Goal: Transaction & Acquisition: Purchase product/service

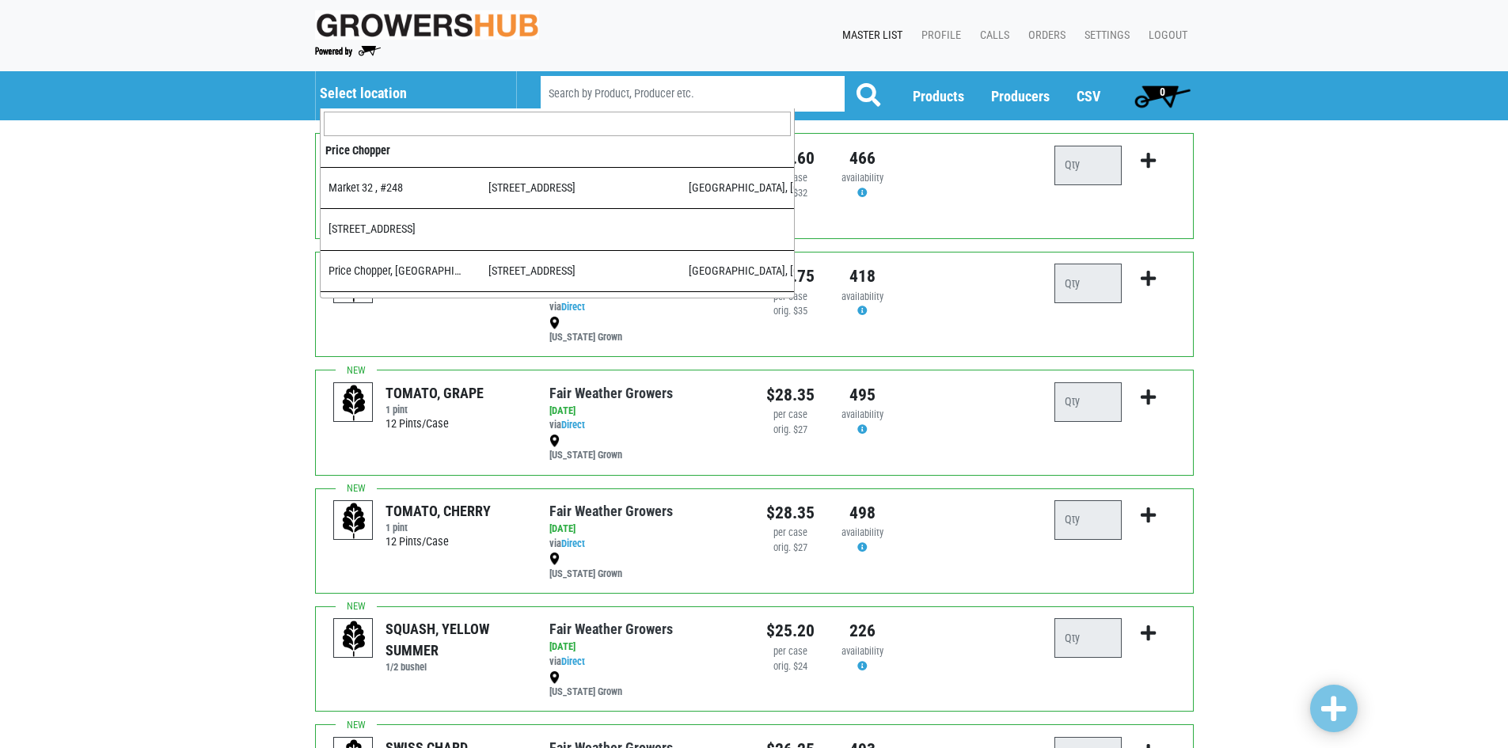
click at [375, 86] on h5 "Select location" at bounding box center [410, 93] width 180 height 17
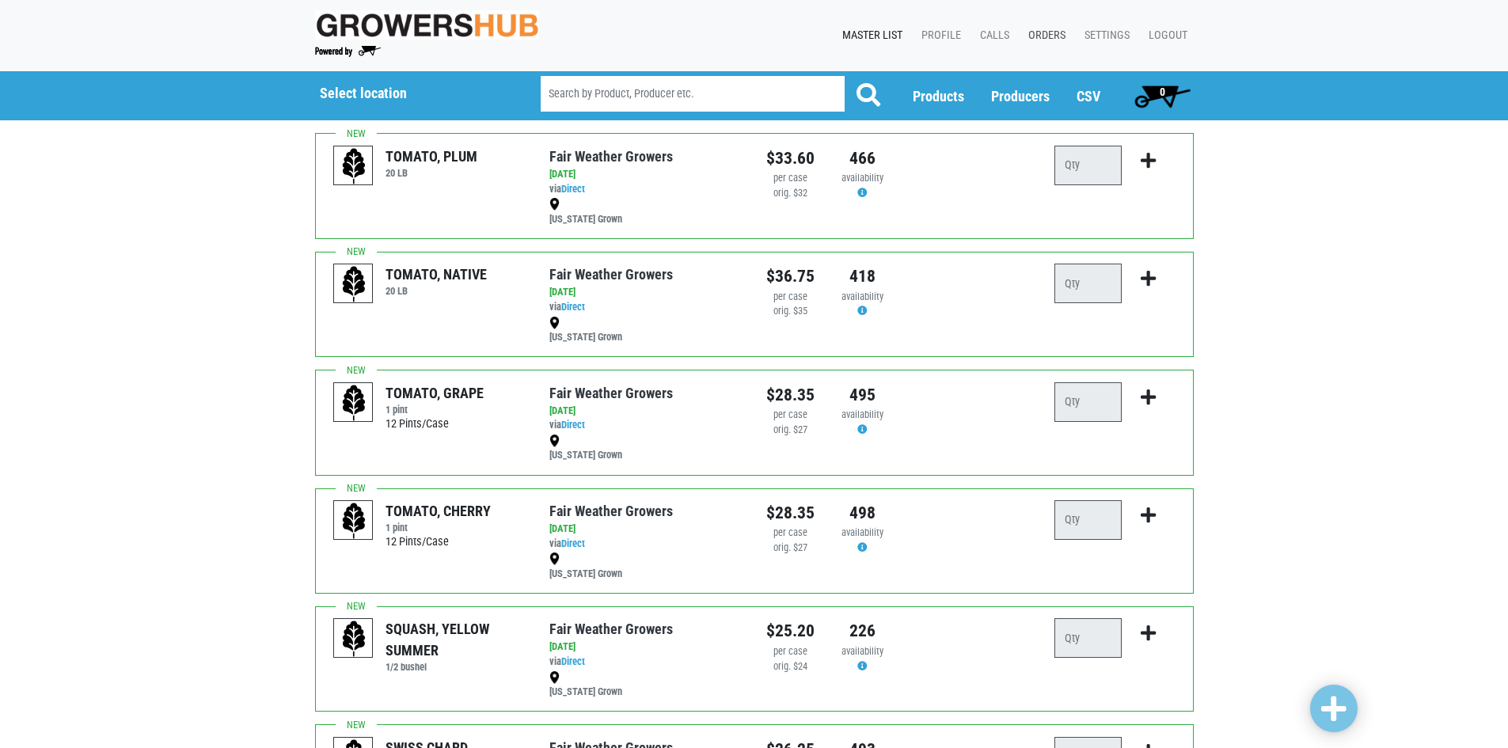
click at [1053, 32] on link "Orders" at bounding box center [1043, 36] width 56 height 30
click at [1045, 39] on link "Orders" at bounding box center [1043, 36] width 56 height 30
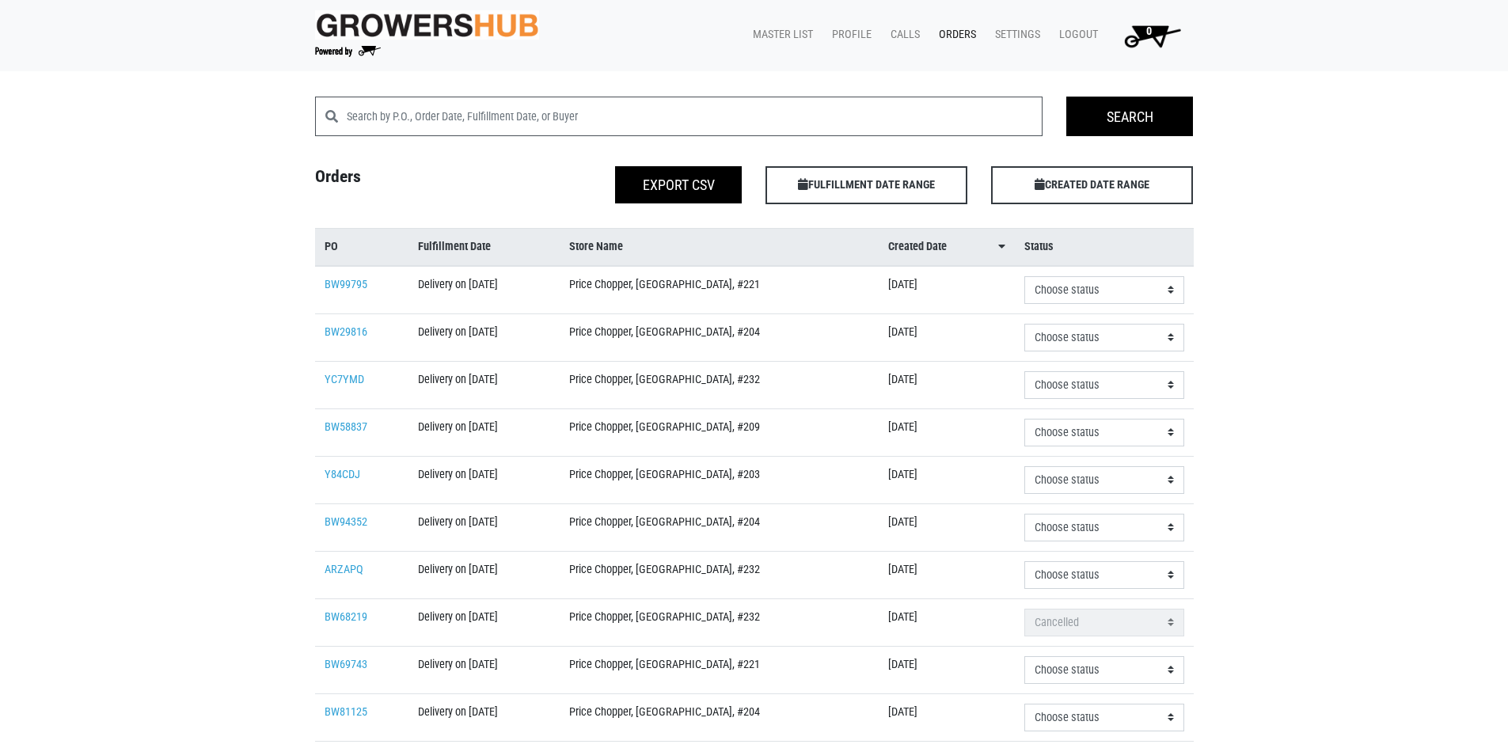
click at [329, 27] on img at bounding box center [427, 24] width 225 height 29
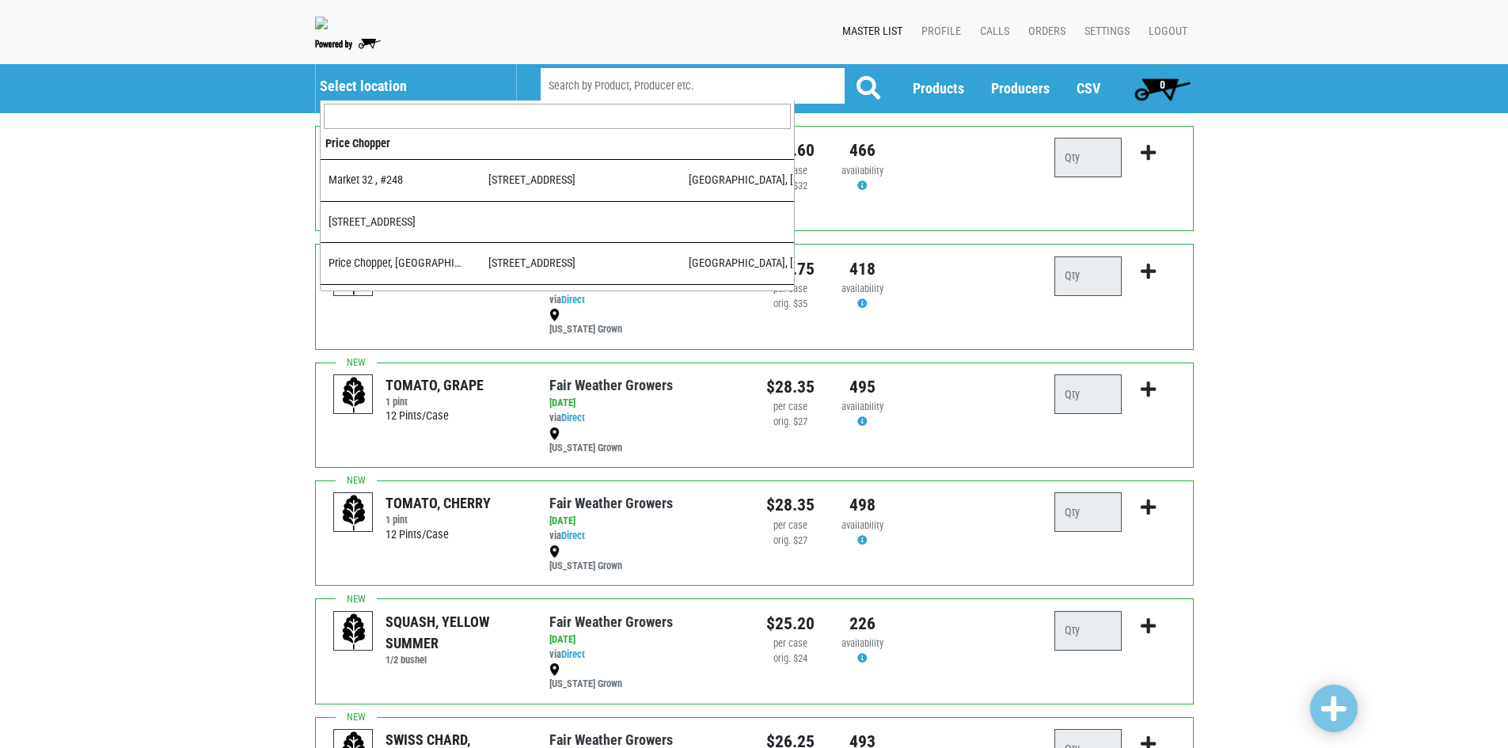
click at [358, 94] on h5 "Select location" at bounding box center [410, 86] width 180 height 17
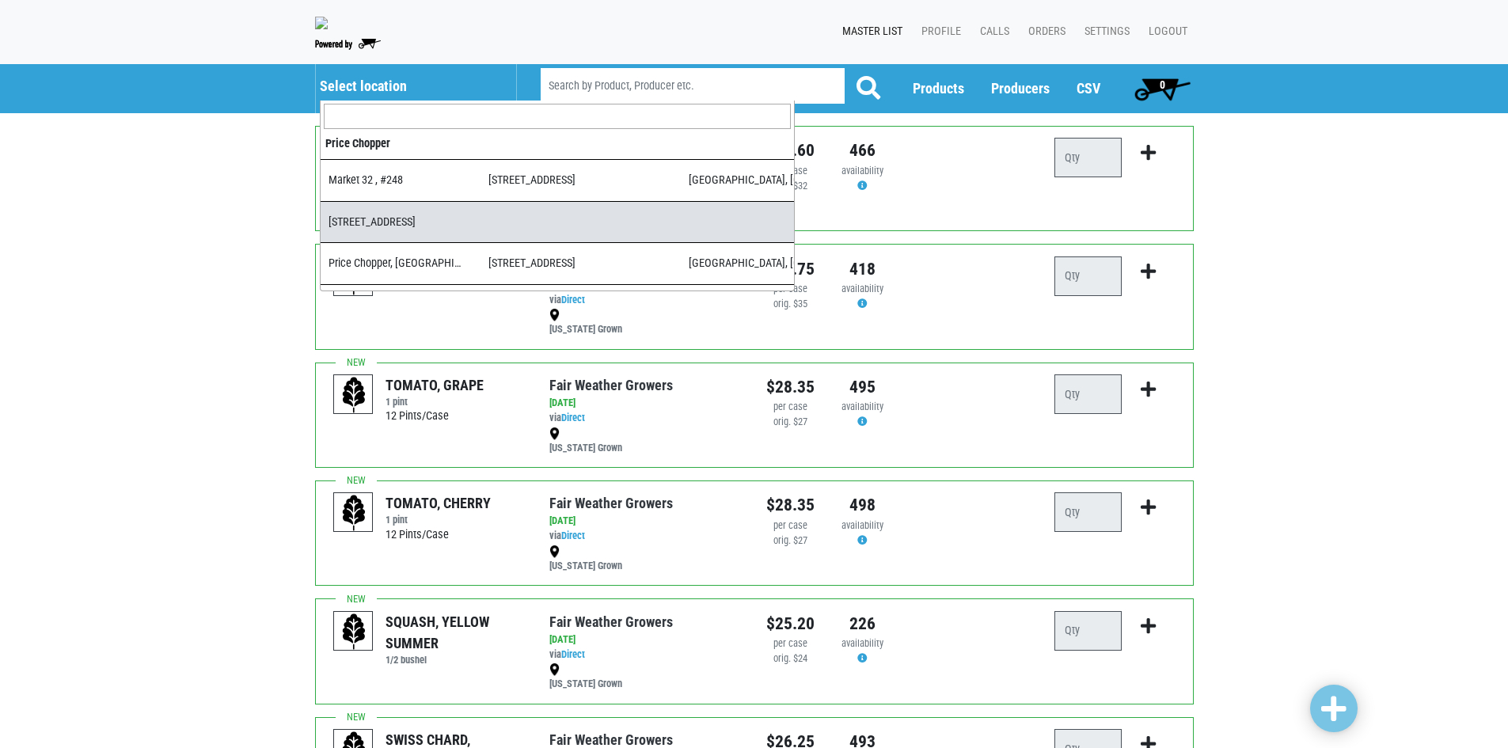
select select "6c5960b6-3938-4aed-aecf-f6d86cbc846f"
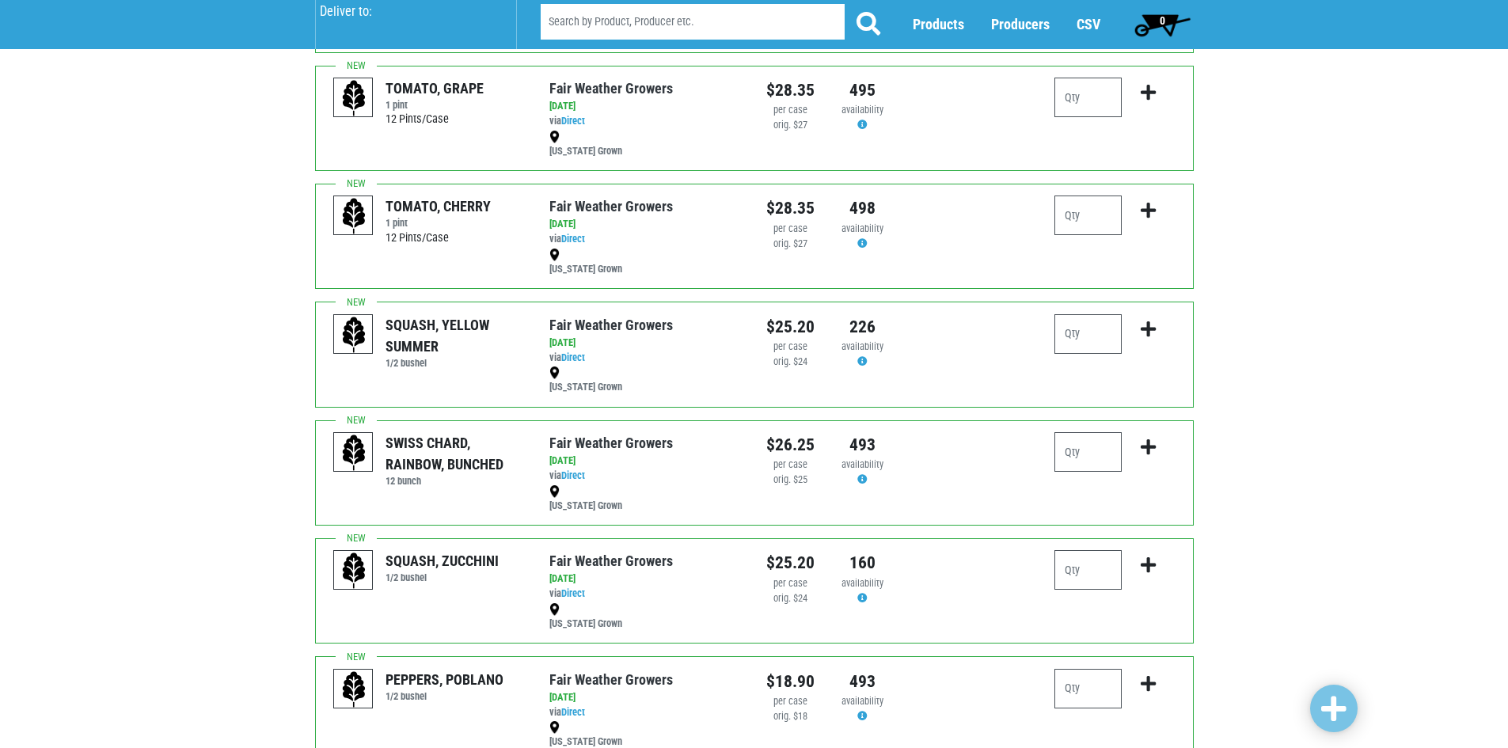
scroll to position [317, 0]
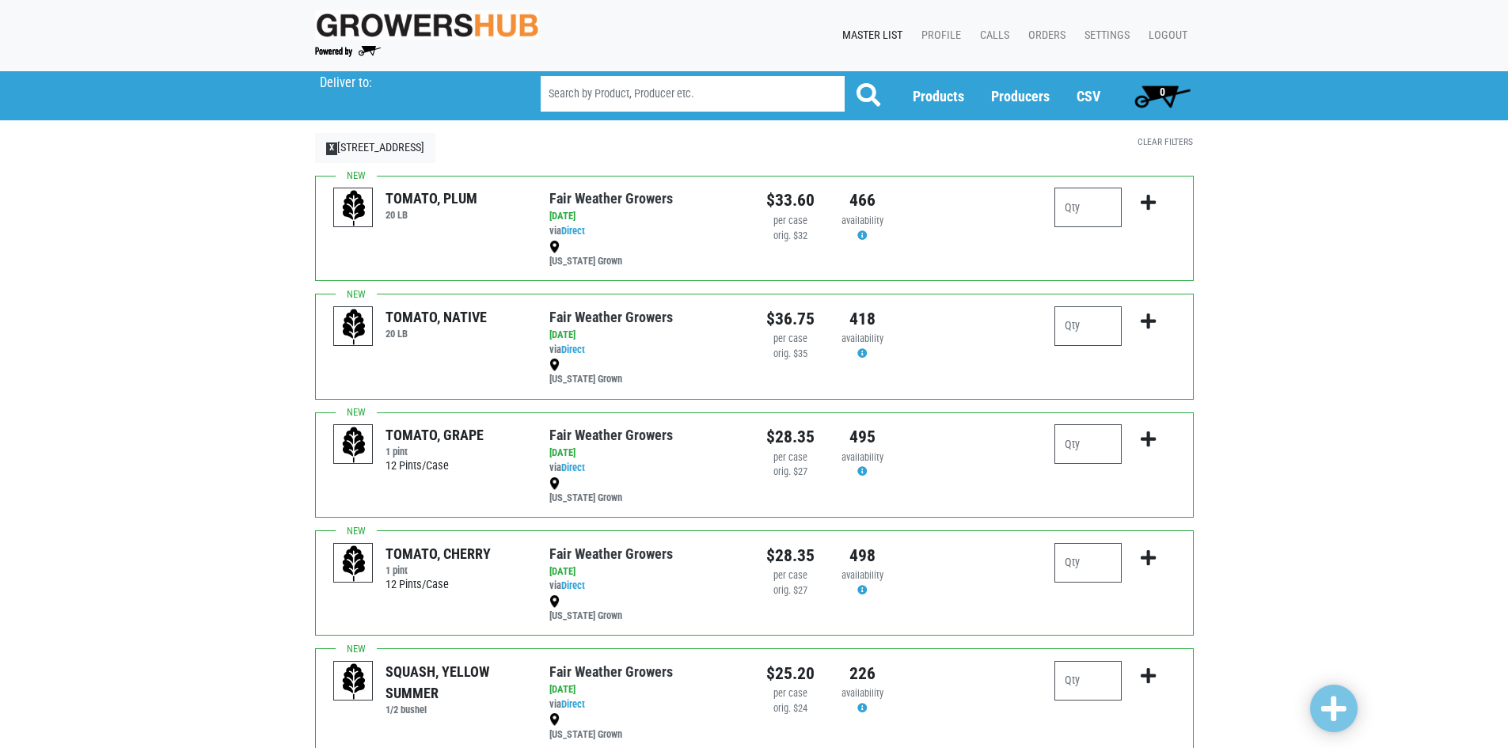
click at [594, 99] on input "search" at bounding box center [693, 94] width 304 height 36
type input "green bean"
click at [844, 76] on button at bounding box center [868, 96] width 49 height 40
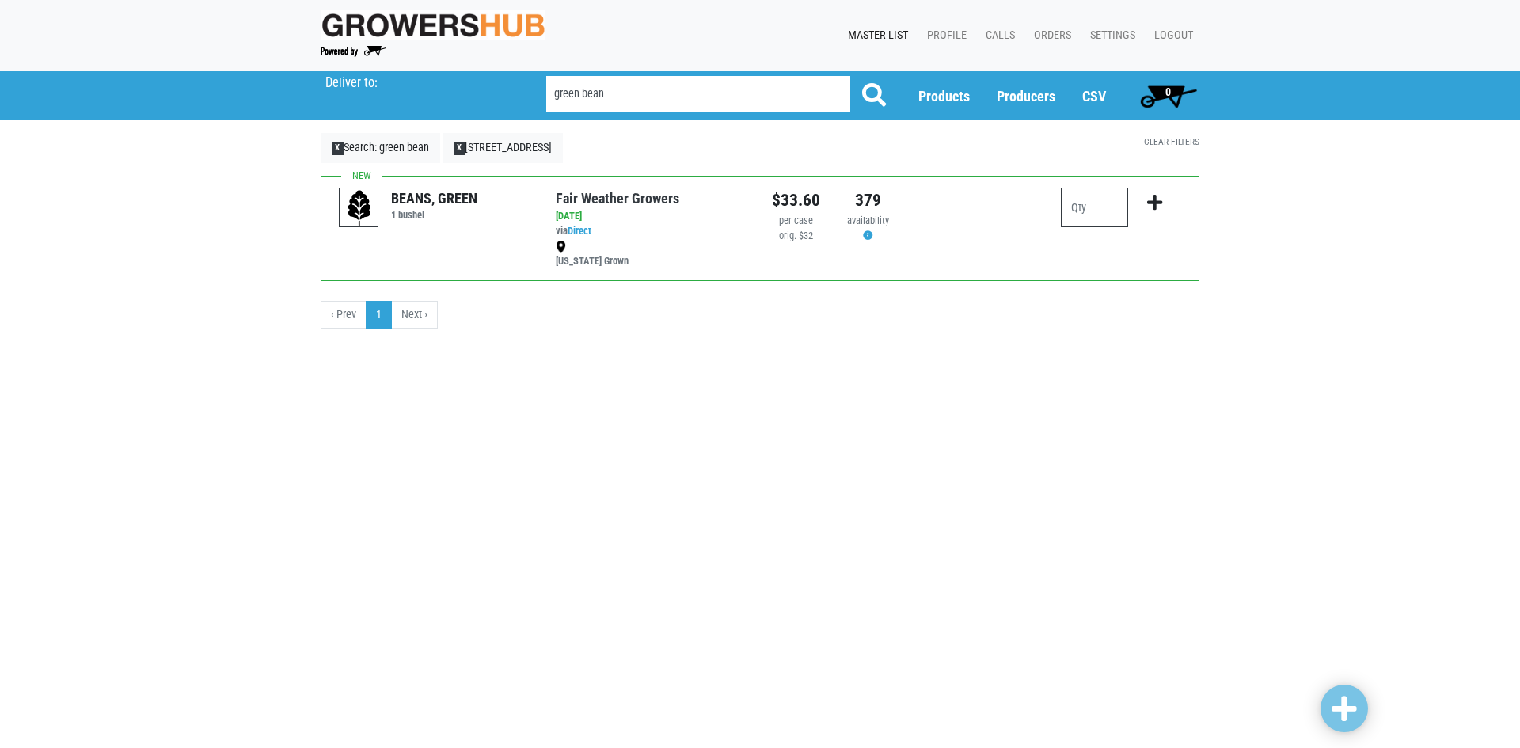
click at [1106, 208] on input "number" at bounding box center [1094, 208] width 67 height 40
type input "1"
click at [1155, 203] on icon "submit" at bounding box center [1154, 202] width 15 height 17
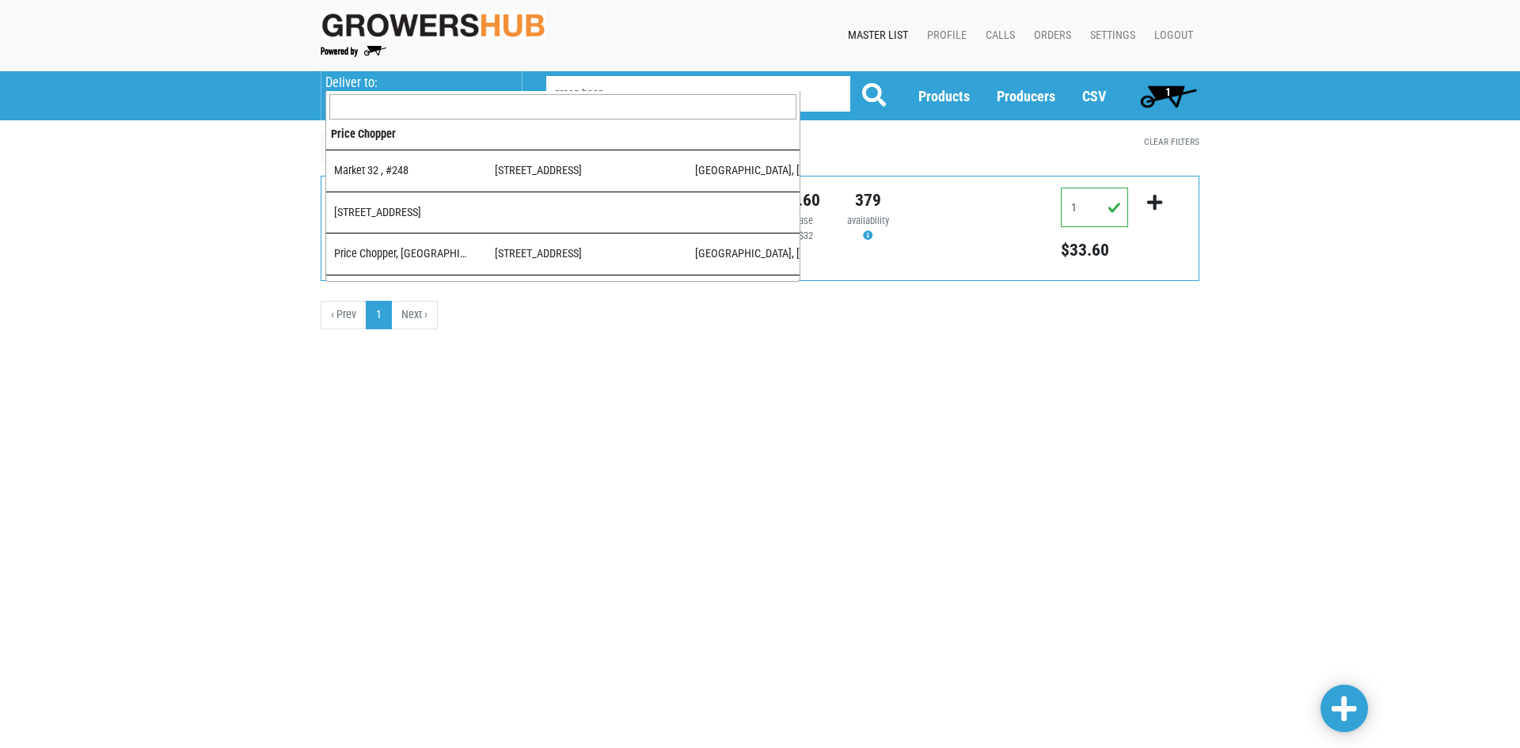
click at [350, 85] on p "Deliver to:" at bounding box center [415, 83] width 180 height 16
click at [341, 32] on img at bounding box center [433, 24] width 225 height 29
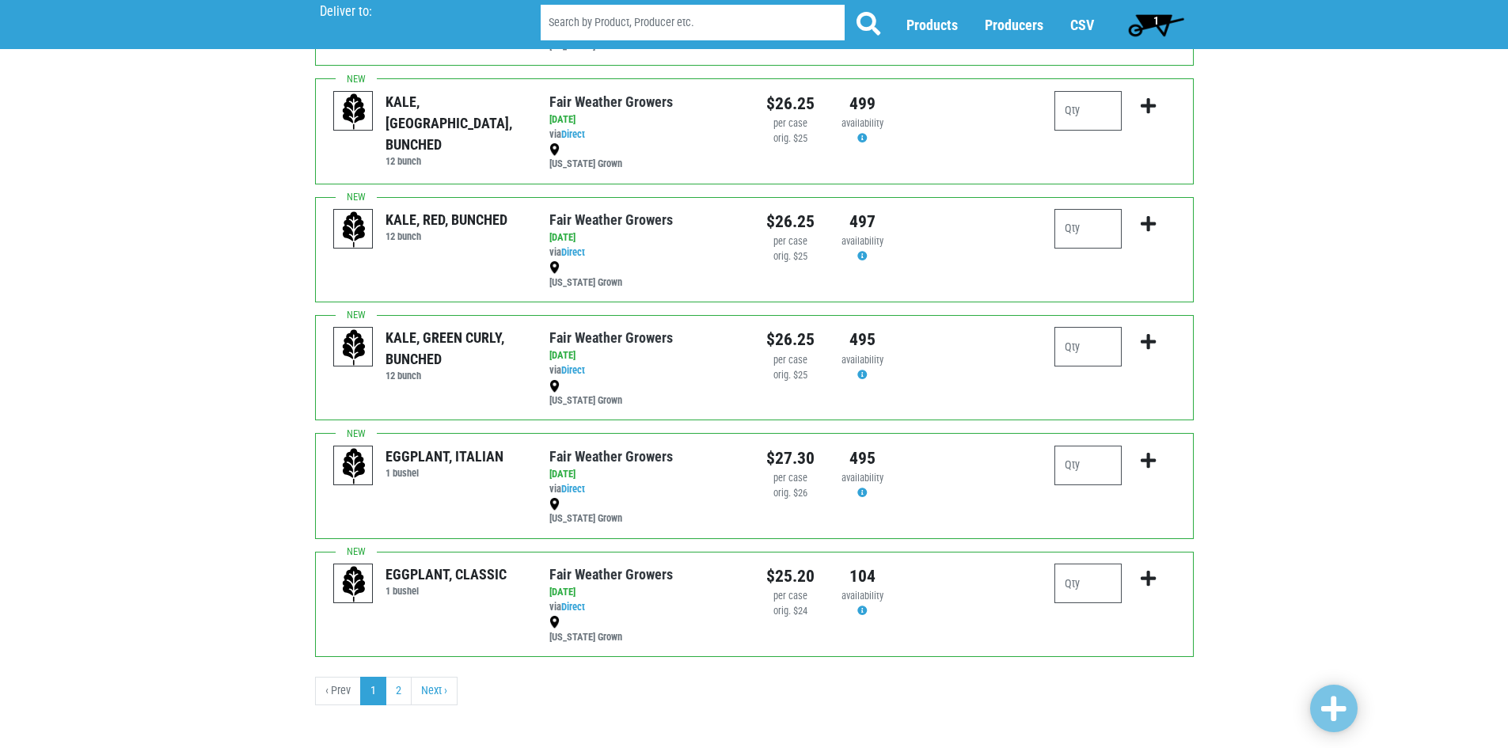
scroll to position [1880, 0]
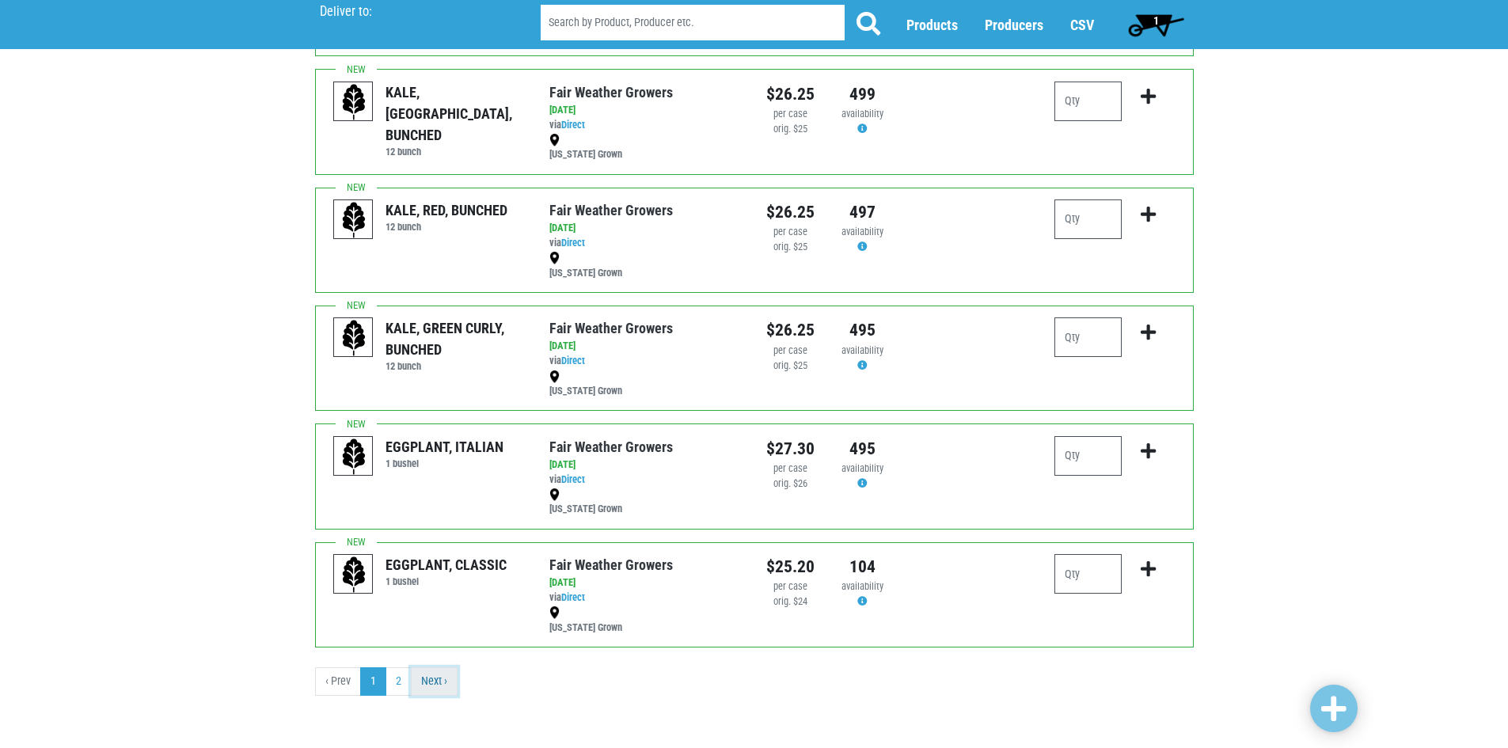
click at [453, 673] on link "Next ›" at bounding box center [434, 681] width 47 height 28
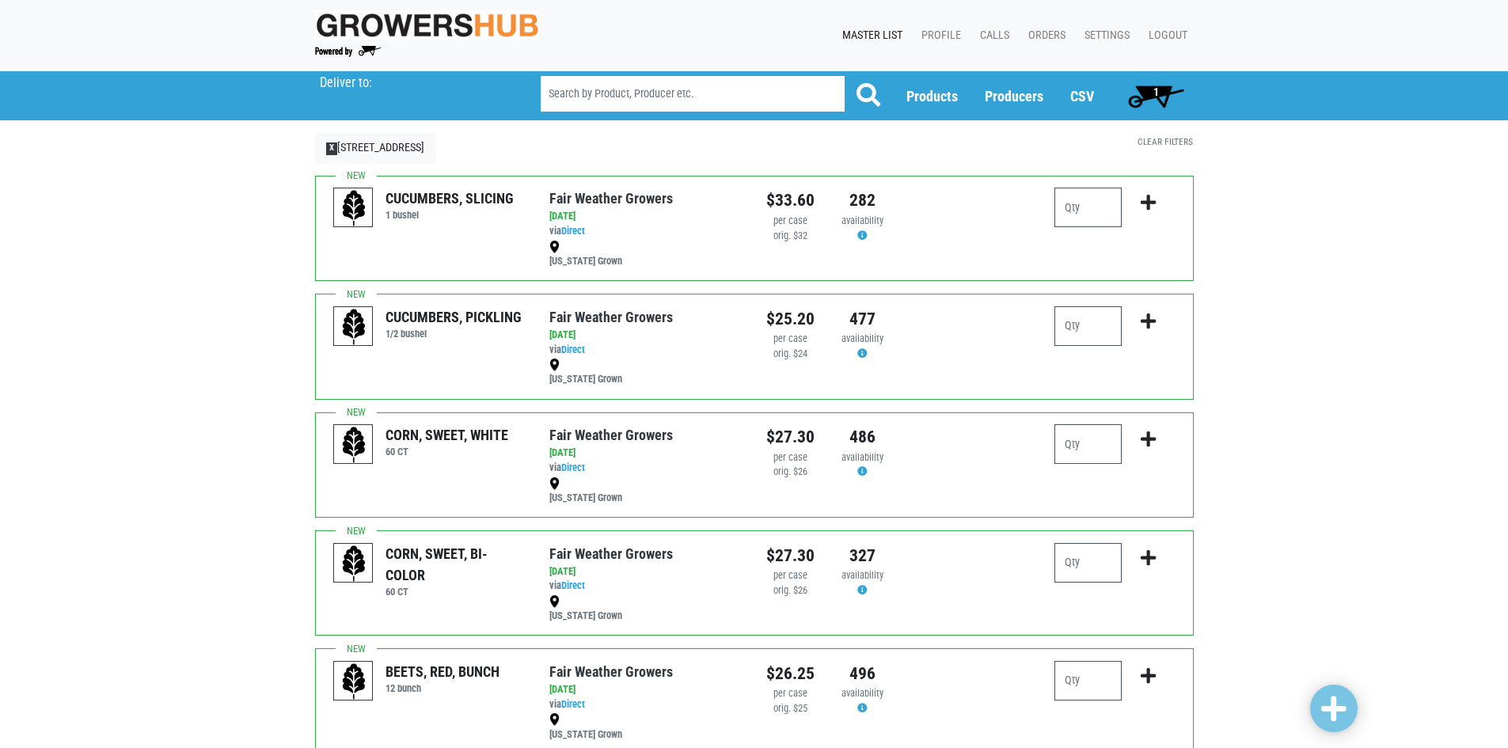
click at [617, 97] on input "search" at bounding box center [693, 94] width 304 height 36
type input "zucchini"
click at [844, 76] on button at bounding box center [868, 96] width 49 height 40
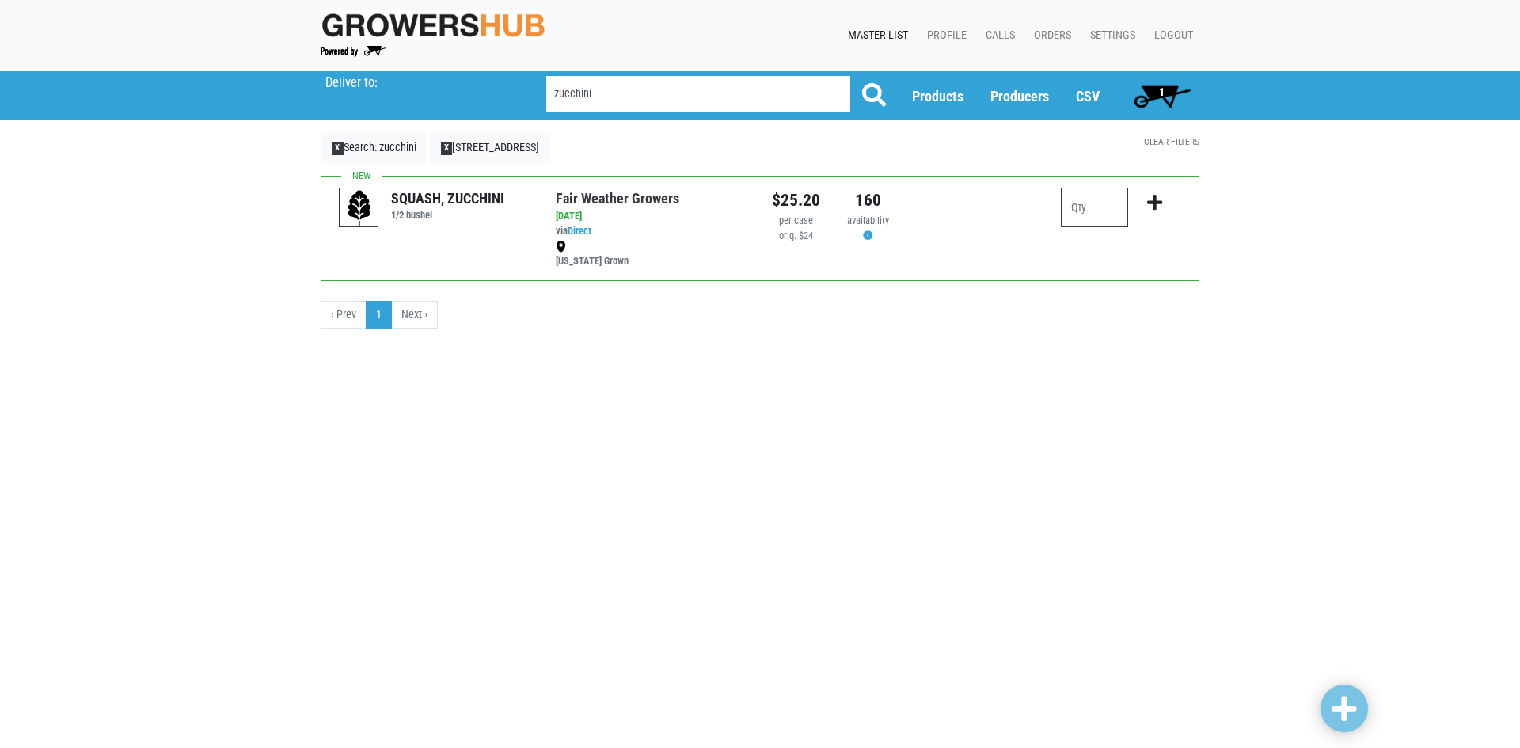
click at [1118, 207] on input "number" at bounding box center [1094, 208] width 67 height 40
type input "2"
click at [1156, 202] on icon "submit" at bounding box center [1154, 202] width 15 height 17
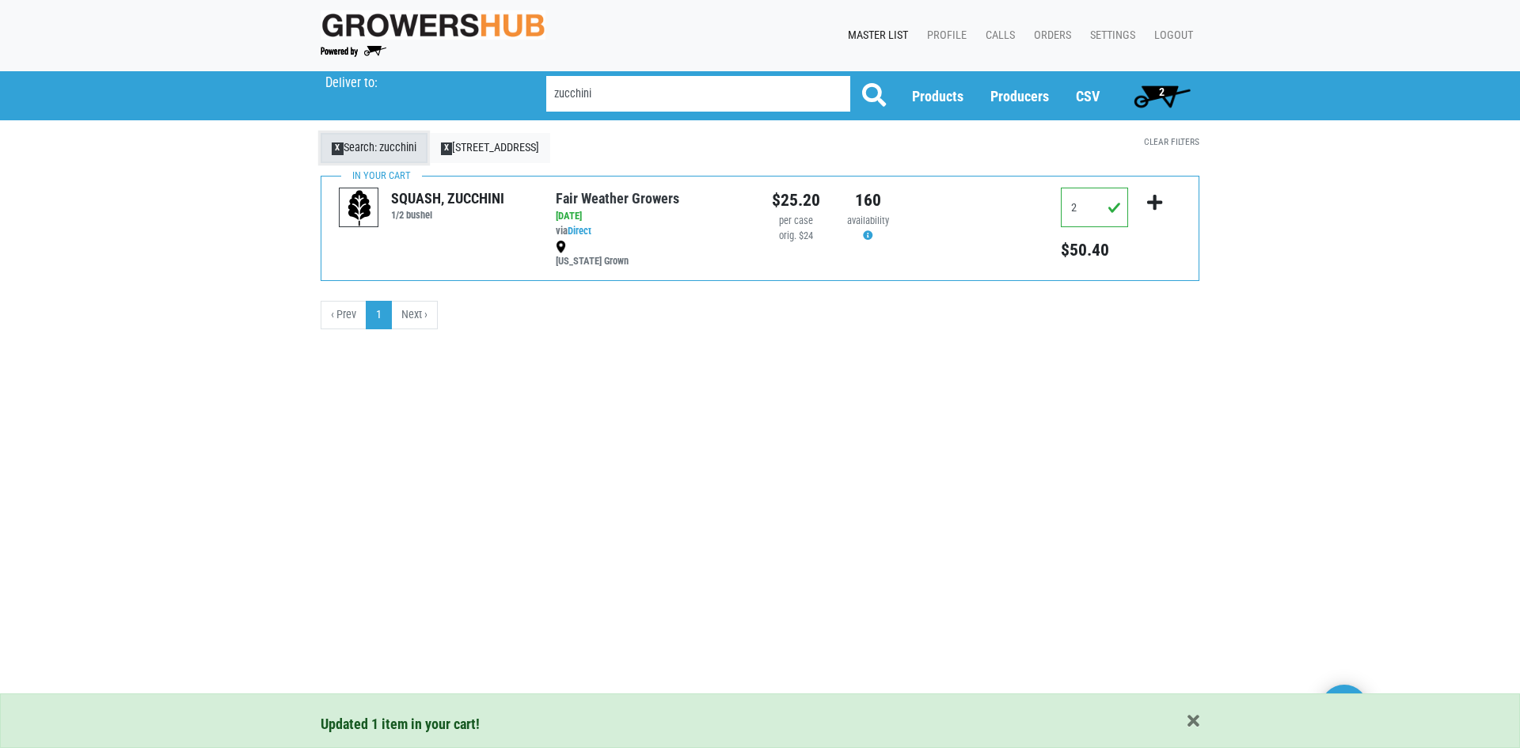
click at [333, 147] on span "X" at bounding box center [338, 148] width 12 height 13
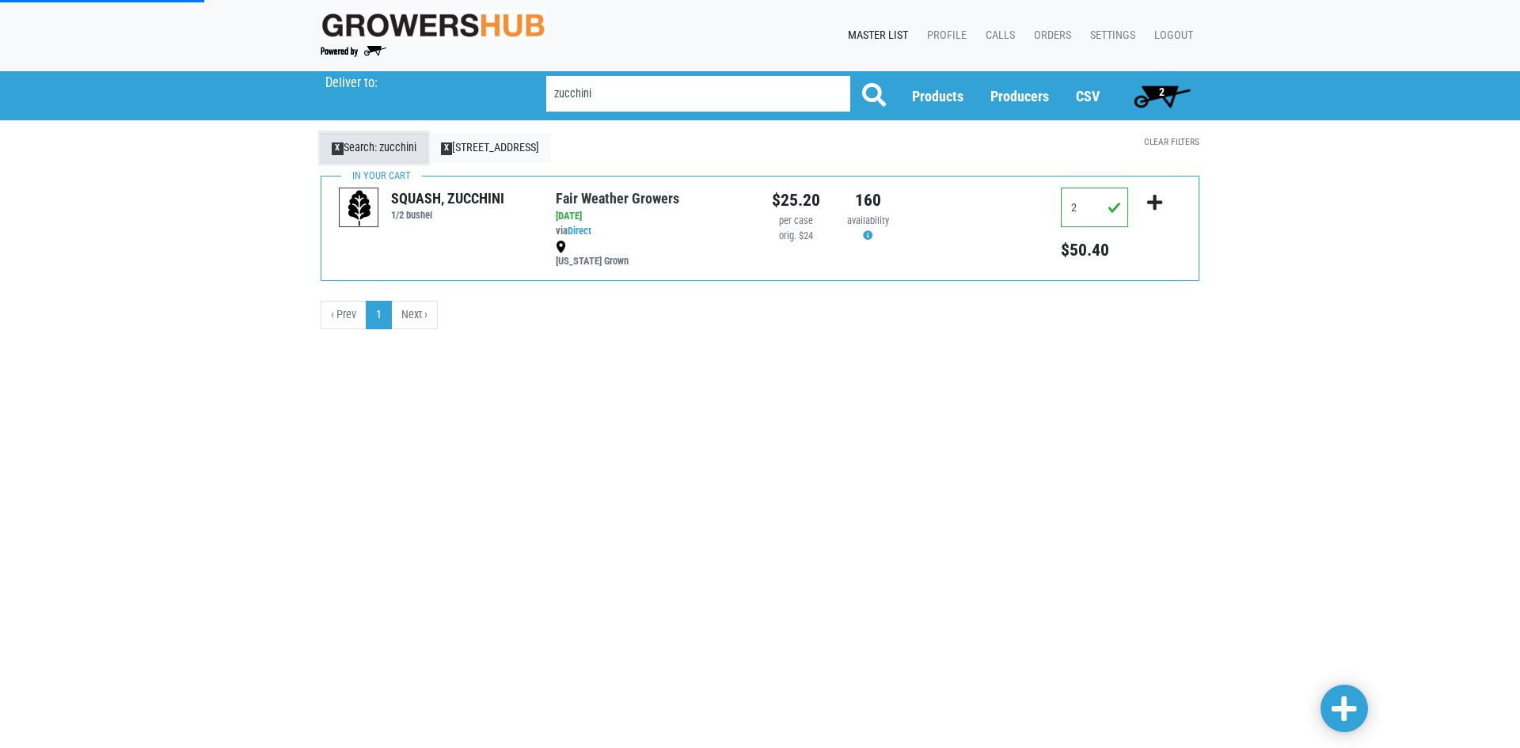
click at [342, 146] on span "X" at bounding box center [338, 148] width 12 height 13
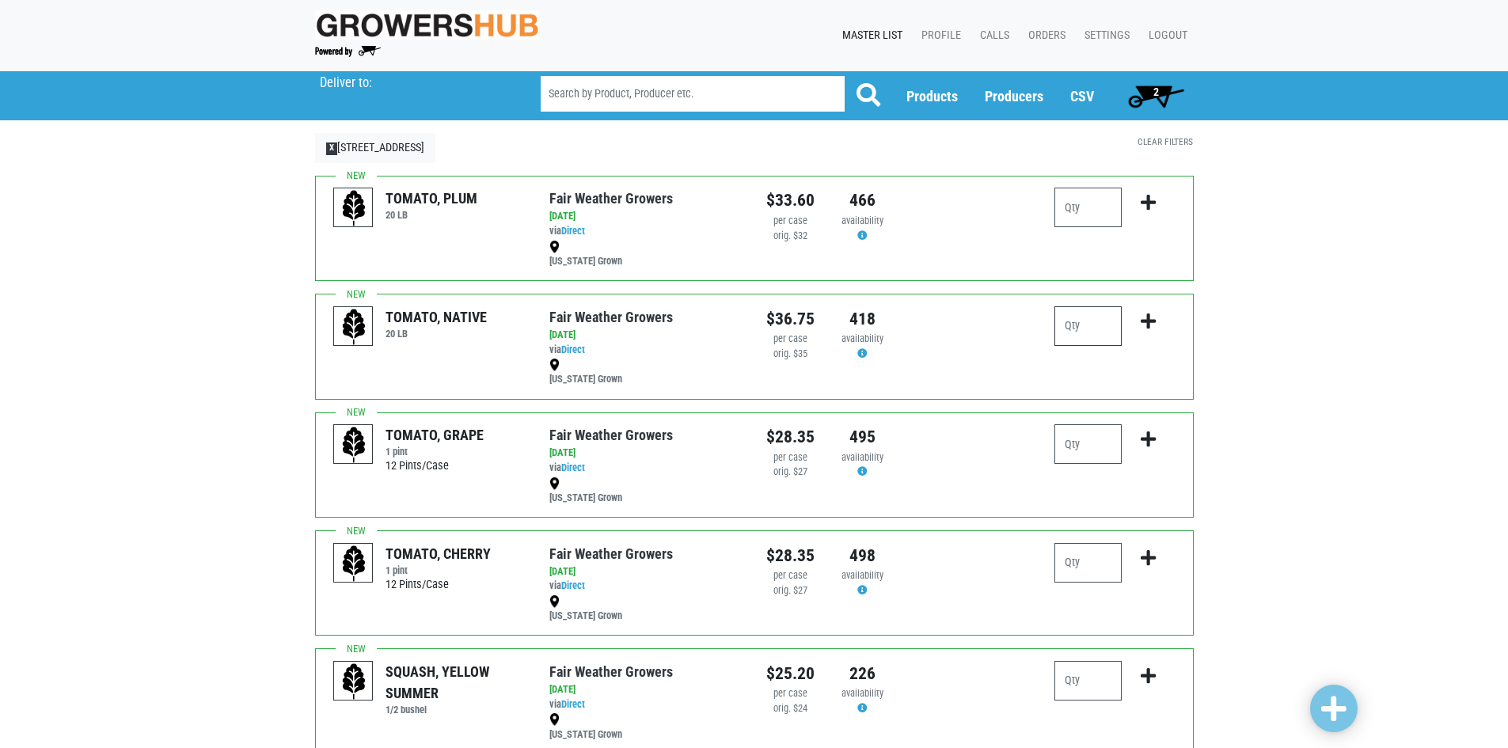
click at [1091, 323] on input "number" at bounding box center [1087, 326] width 67 height 40
type input "1"
click at [1142, 327] on icon "submit" at bounding box center [1147, 321] width 15 height 17
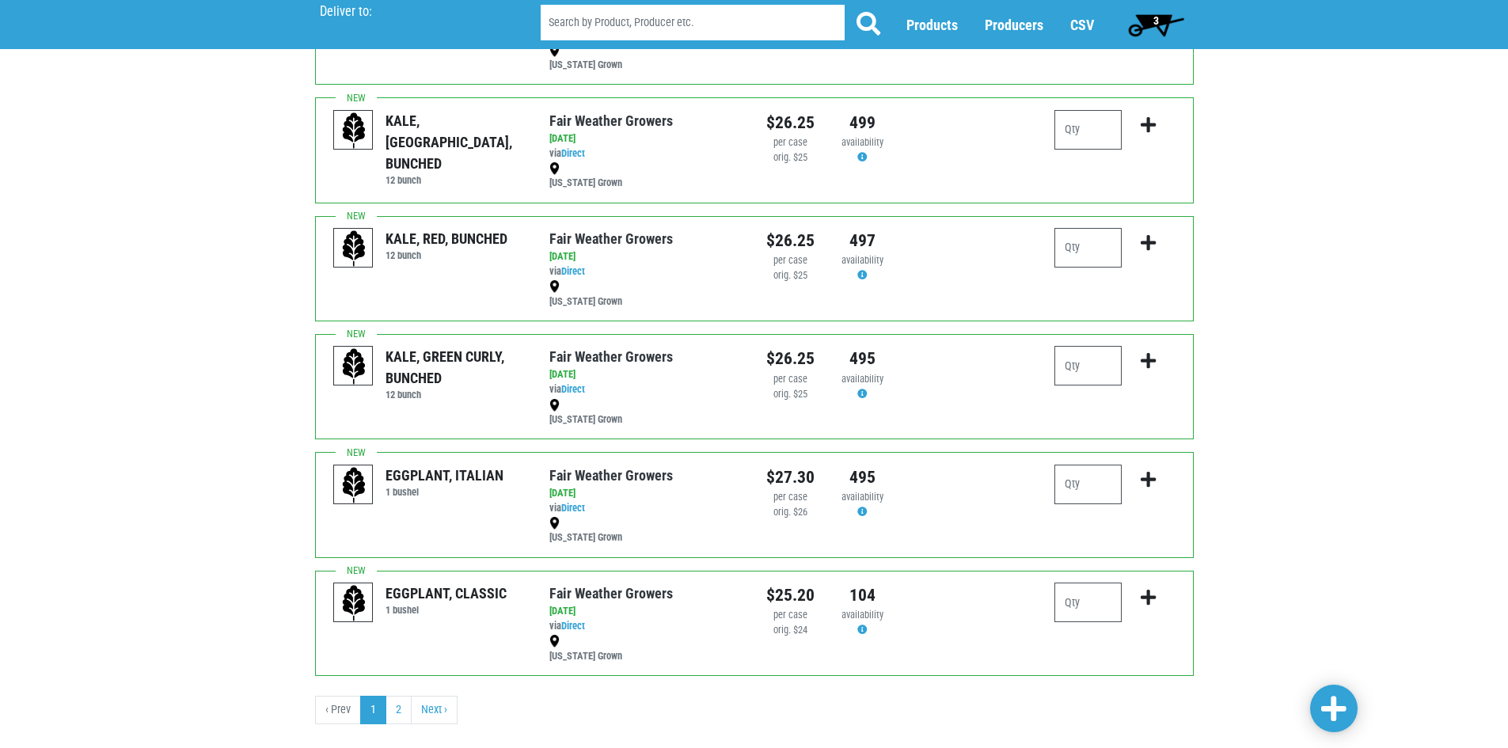
scroll to position [1880, 0]
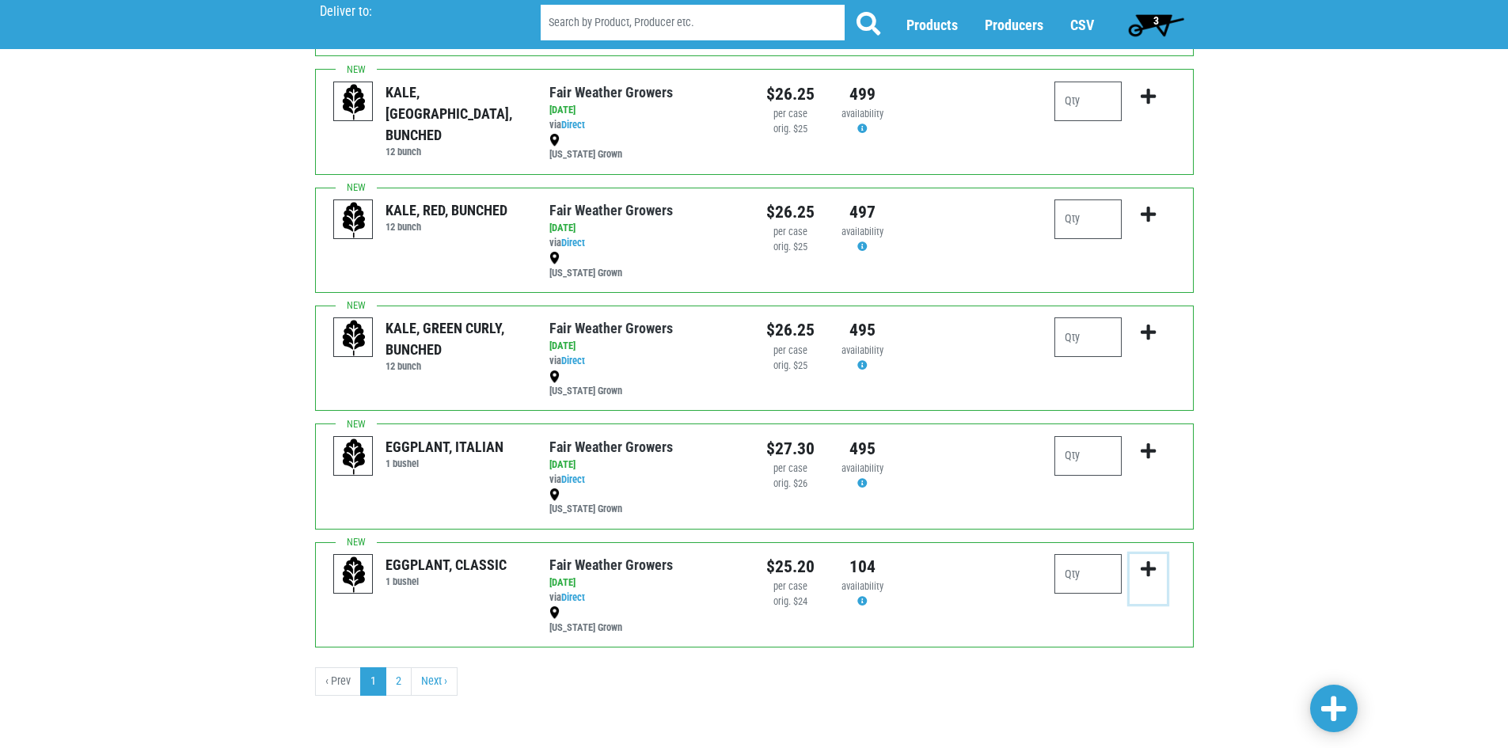
click at [1149, 572] on icon "submit" at bounding box center [1147, 568] width 15 height 17
click at [1076, 575] on input "number" at bounding box center [1087, 574] width 67 height 40
type input "1"
click at [1150, 571] on icon "submit" at bounding box center [1147, 568] width 15 height 17
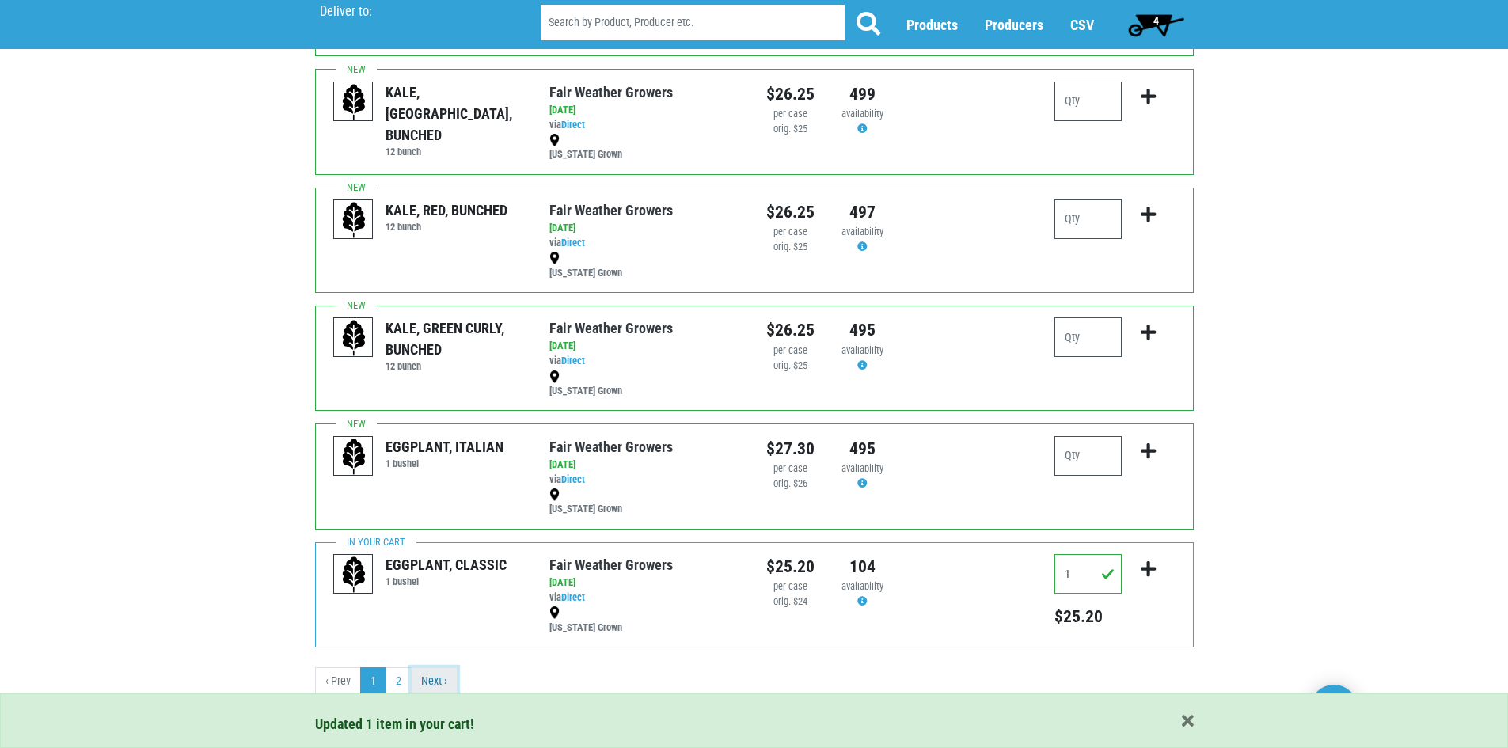
click at [427, 677] on link "Next ›" at bounding box center [434, 681] width 47 height 28
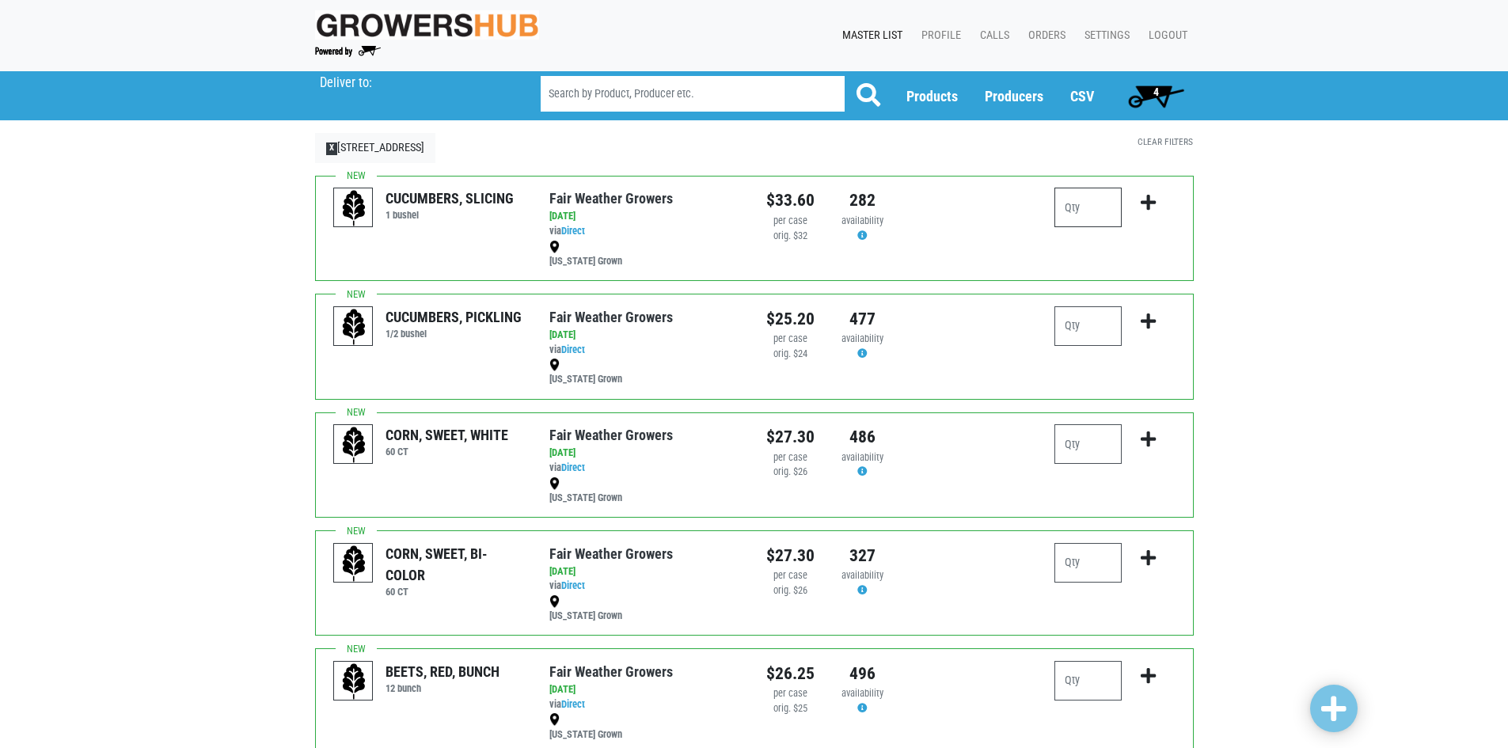
click at [1083, 212] on input "number" at bounding box center [1087, 208] width 67 height 40
type input "1"
click at [1153, 202] on icon "submit" at bounding box center [1147, 202] width 15 height 17
click at [581, 90] on input "search" at bounding box center [693, 94] width 304 height 36
type input "squash"
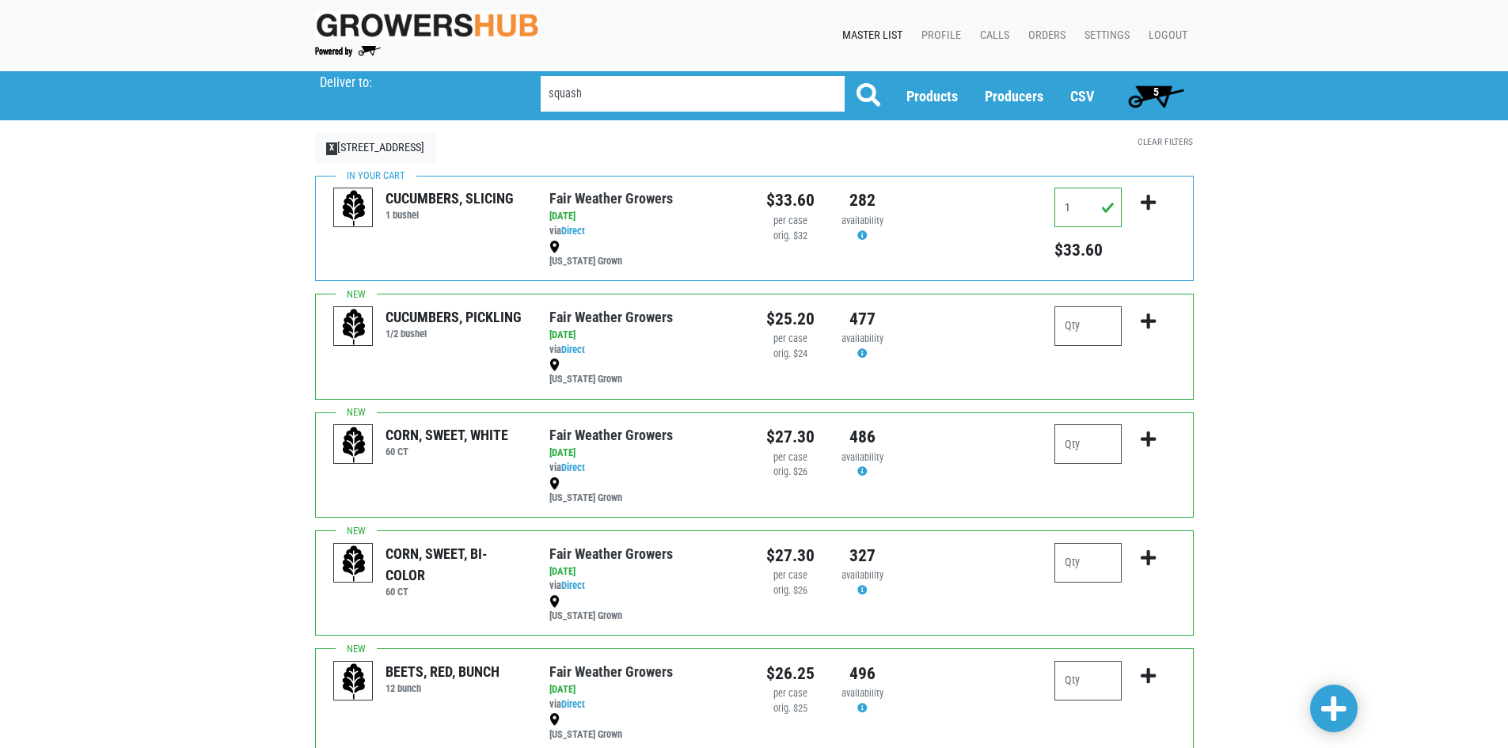
click at [844, 76] on button at bounding box center [868, 96] width 49 height 40
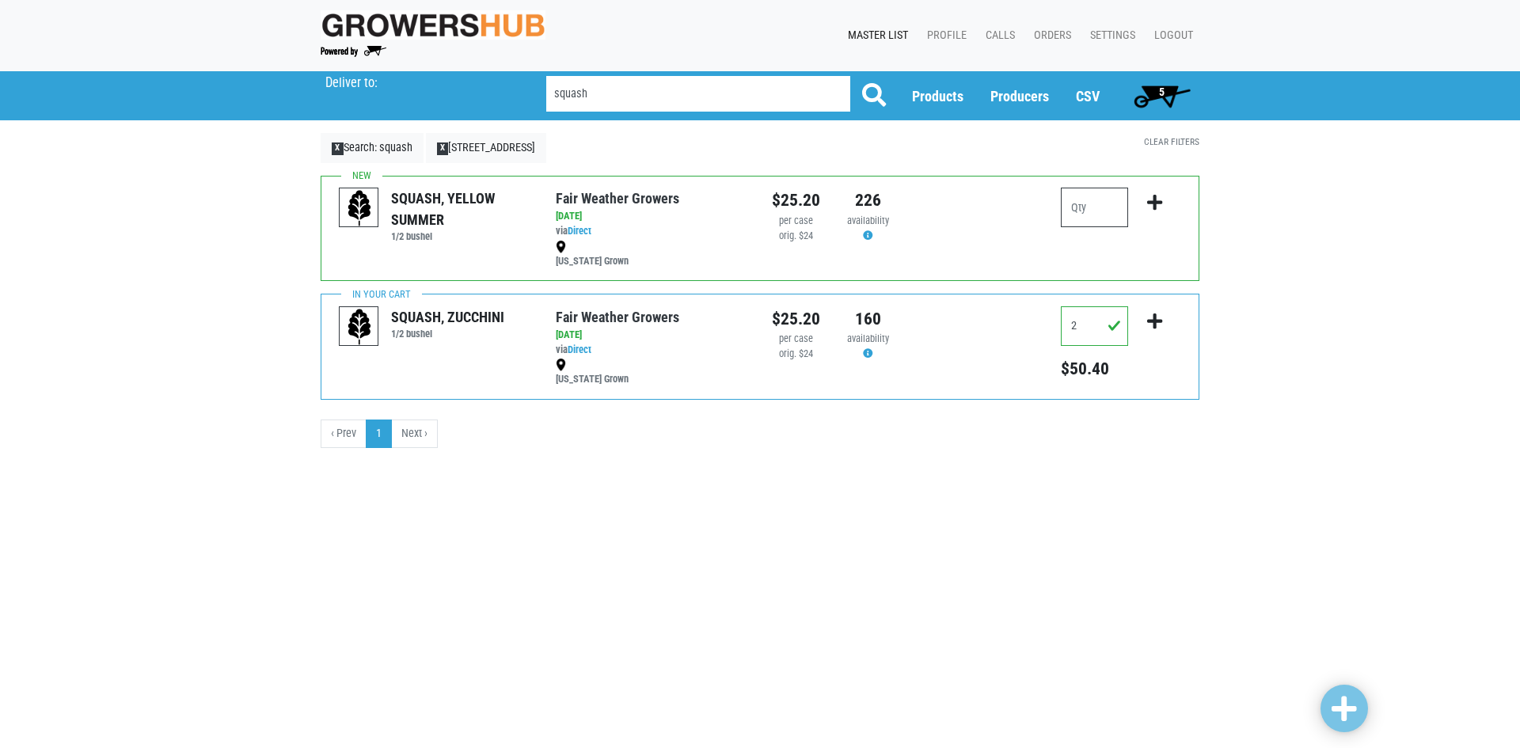
click at [1117, 211] on input "number" at bounding box center [1094, 208] width 67 height 40
type input "1"
click at [1157, 211] on icon "submit" at bounding box center [1154, 202] width 15 height 17
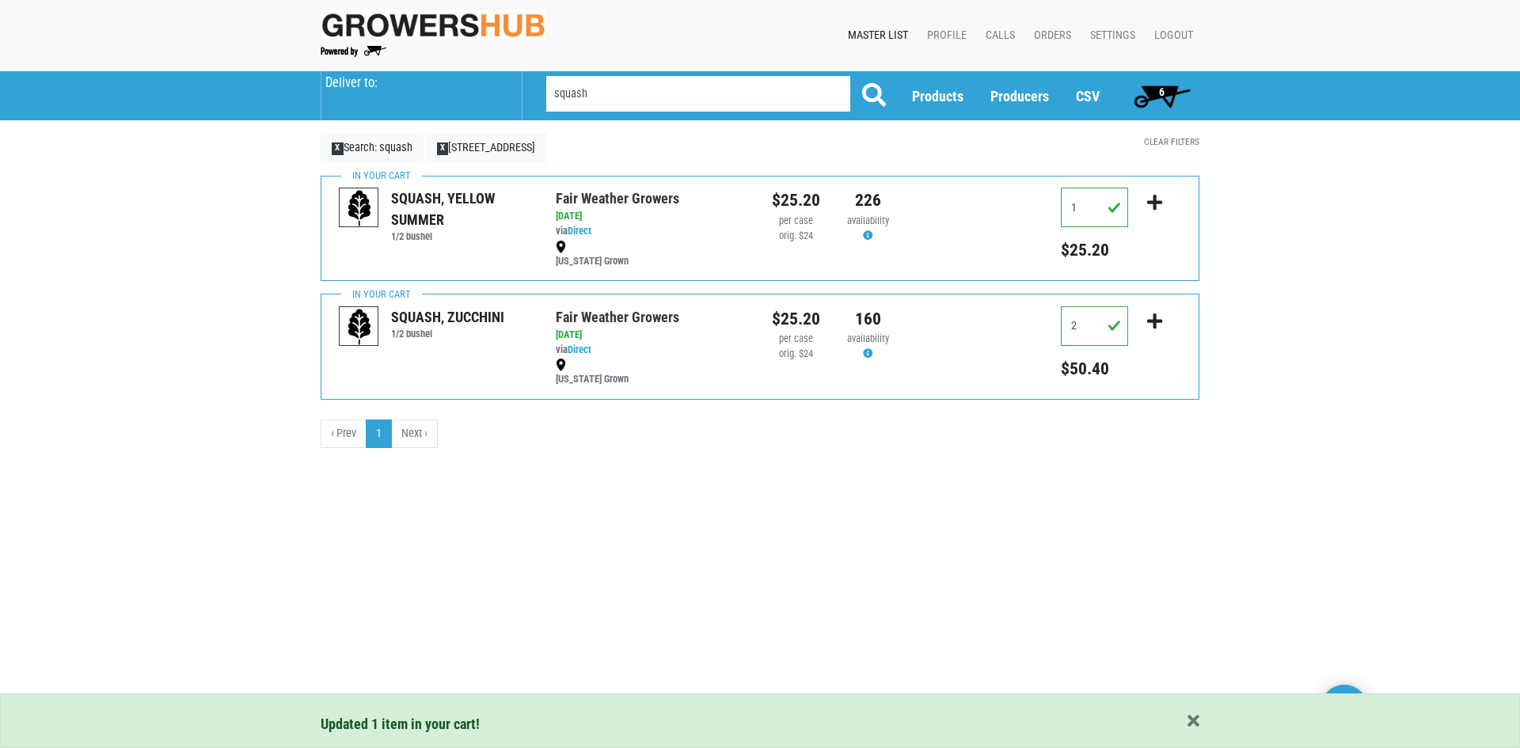
drag, startPoint x: 609, startPoint y: 92, endPoint x: 506, endPoint y: 95, distance: 102.9
click at [507, 95] on div "Deliver To Market 32 , #248 (140 Main St, Oxford, CT 06478, USA) Market 32, Tor…" at bounding box center [760, 95] width 902 height 49
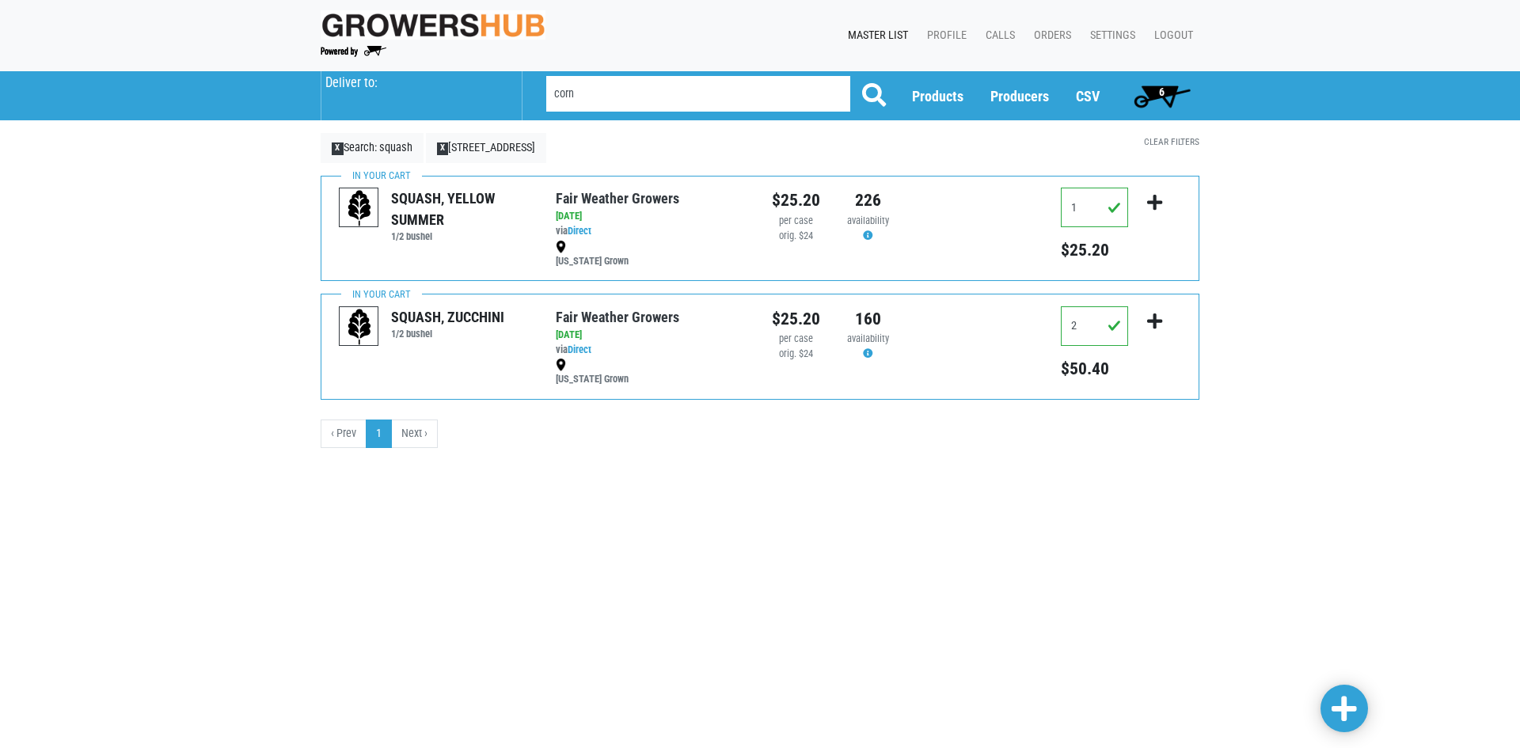
type input "corn"
click at [849, 76] on button at bounding box center [873, 96] width 49 height 40
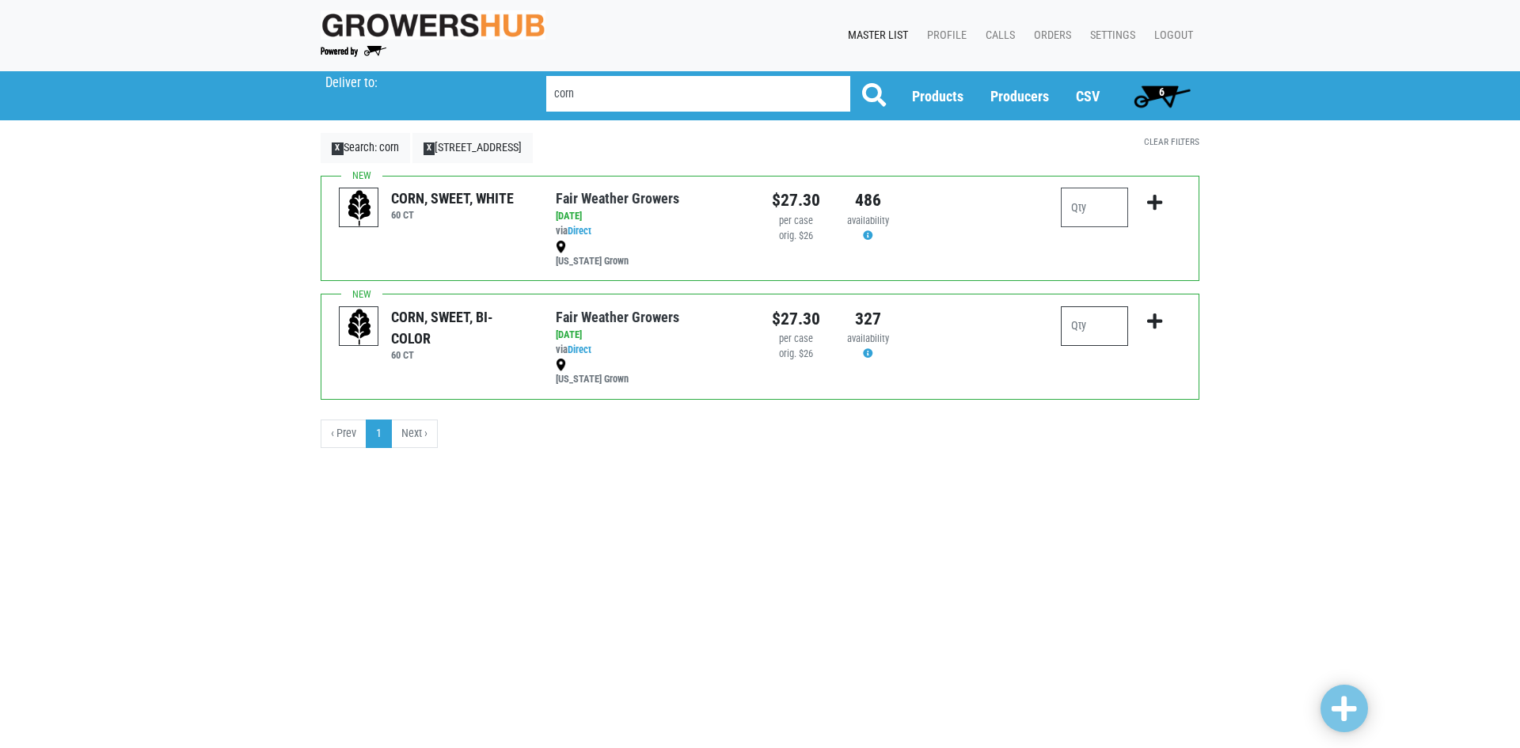
click at [1083, 328] on input "number" at bounding box center [1094, 326] width 67 height 40
type input "3"
click at [1144, 321] on button "submit" at bounding box center [1154, 331] width 37 height 50
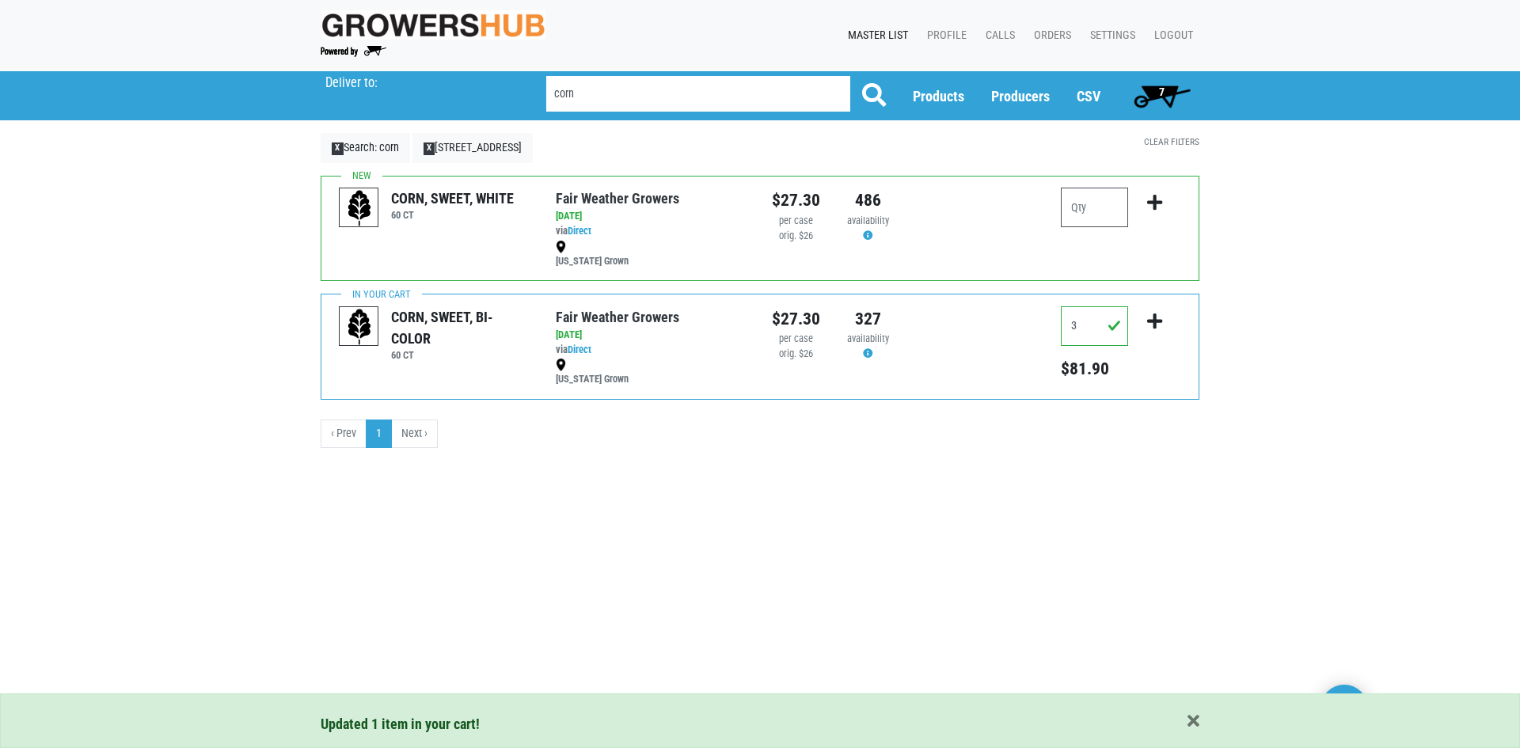
click at [1162, 91] on span "7" at bounding box center [1162, 91] width 6 height 13
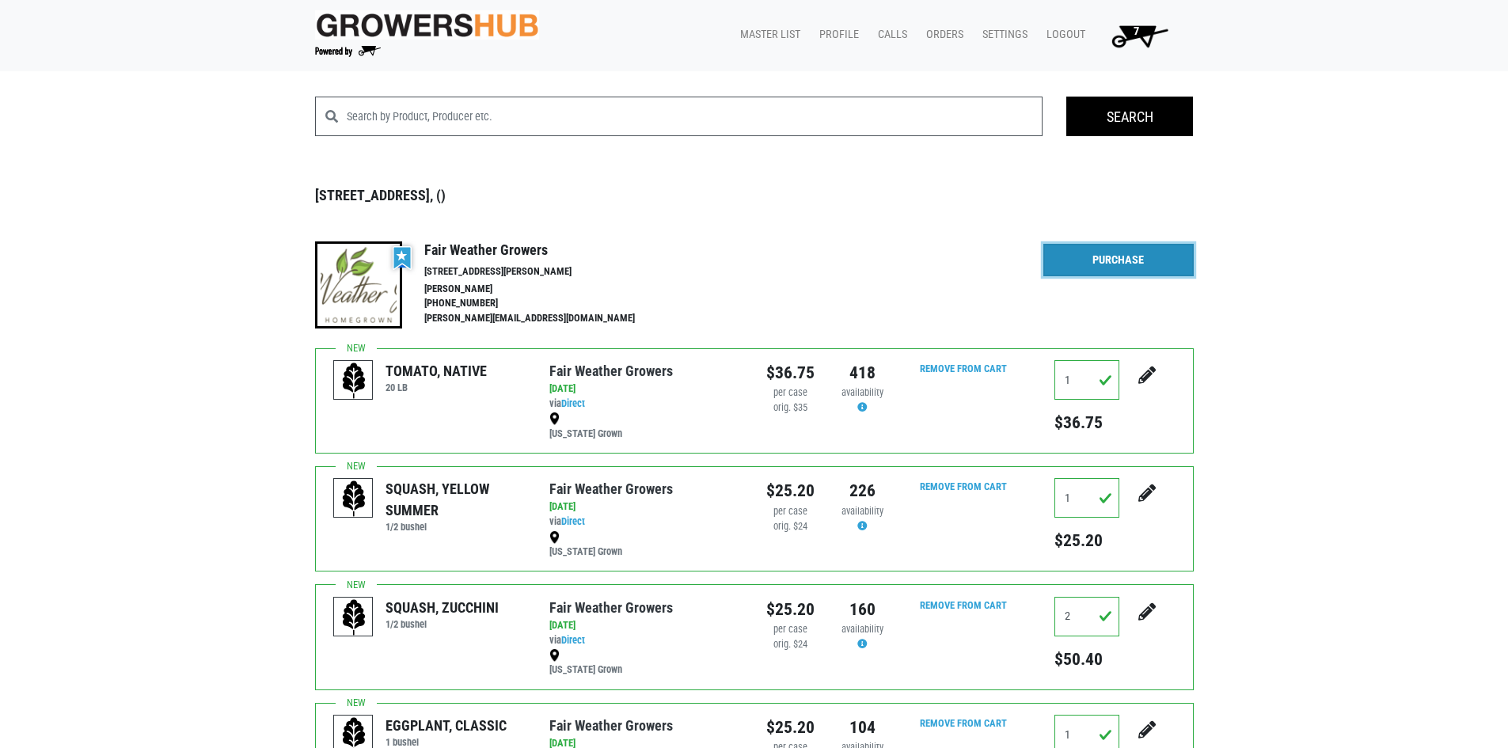
click at [1121, 254] on link "Purchase" at bounding box center [1118, 260] width 150 height 33
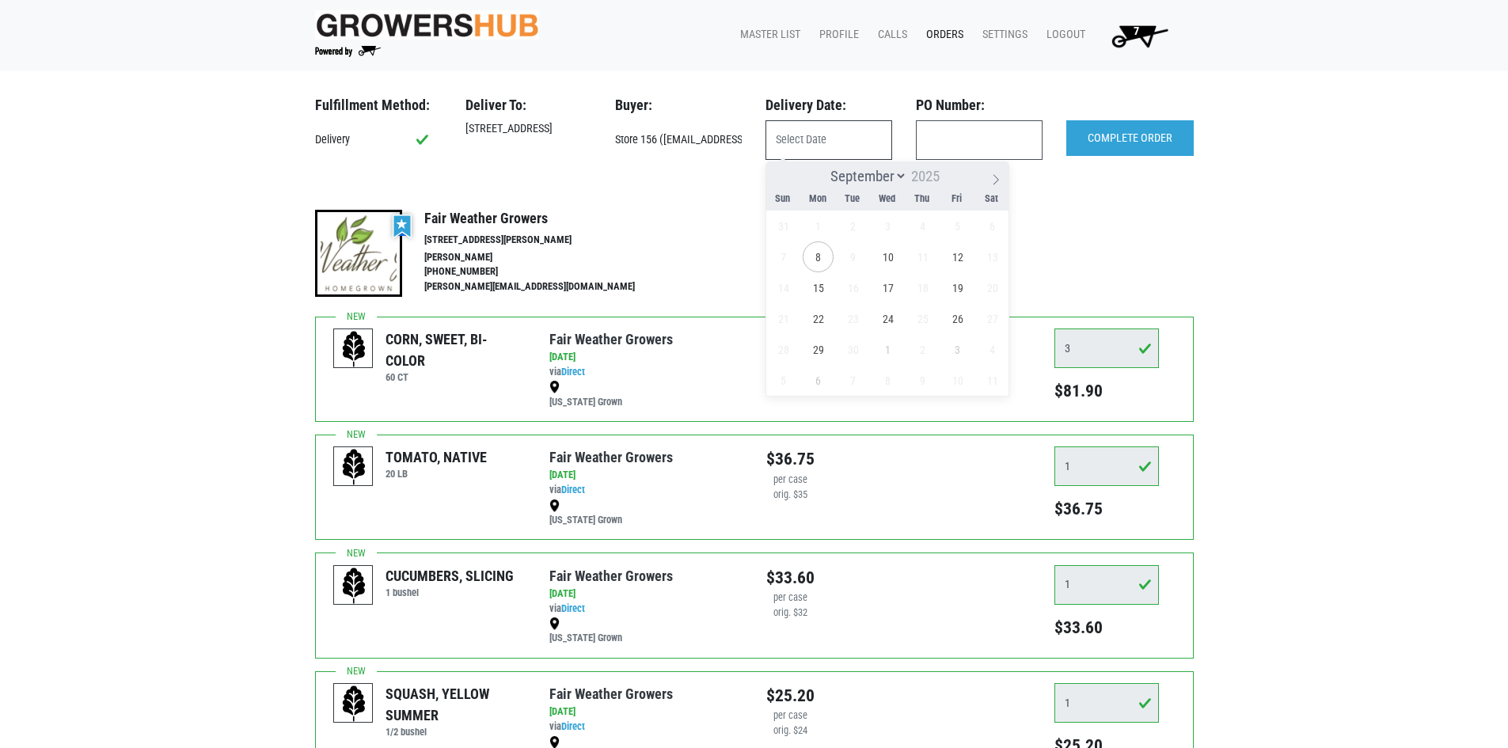
click at [831, 137] on input "text" at bounding box center [828, 140] width 127 height 40
click at [815, 250] on span "8" at bounding box center [817, 256] width 31 height 31
type input "[DATE]"
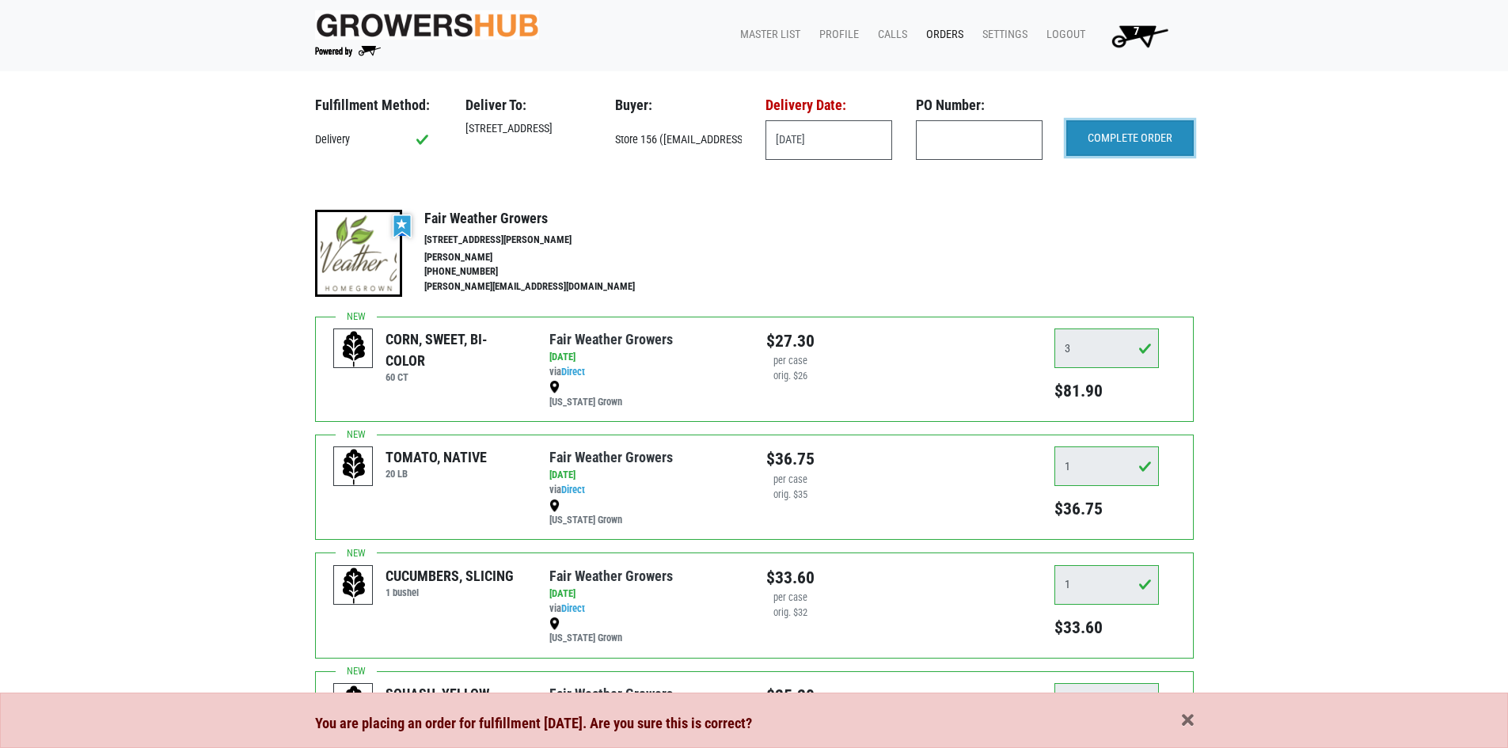
click at [1157, 138] on input "COMPLETE ORDER" at bounding box center [1129, 138] width 127 height 36
click at [1187, 723] on span "button" at bounding box center [1188, 720] width 12 height 17
